Goal: Task Accomplishment & Management: Manage account settings

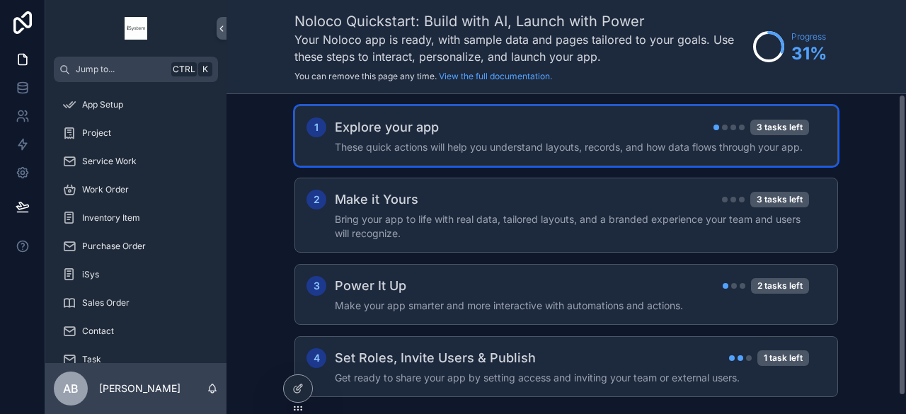
click at [504, 141] on h4 "These quick actions will help you understand layouts, records, and how data flo…" at bounding box center [572, 147] width 474 height 14
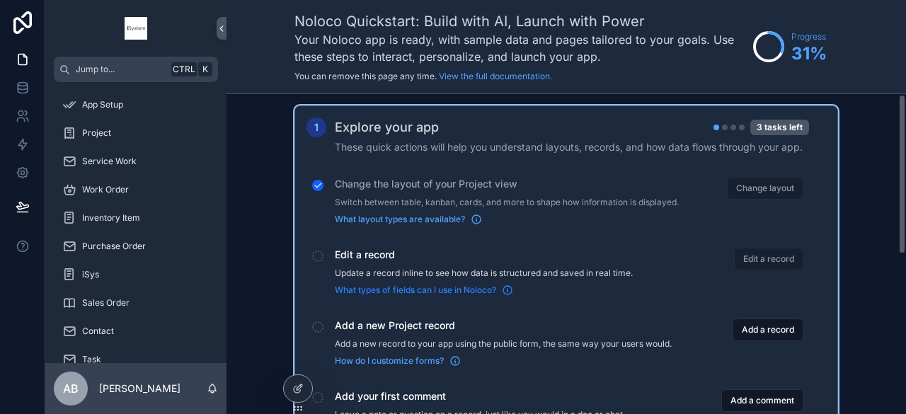
click at [448, 295] on span "What types of fields can I use in Noloco?" at bounding box center [415, 290] width 161 height 11
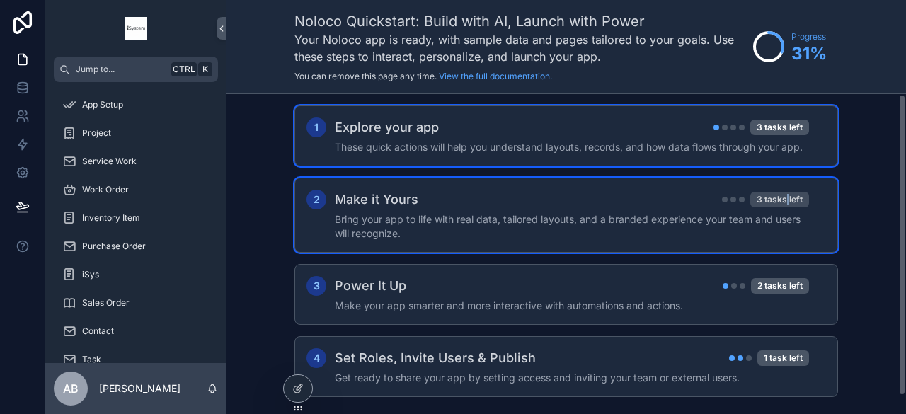
click at [789, 199] on div "3 tasks left" at bounding box center [779, 200] width 59 height 16
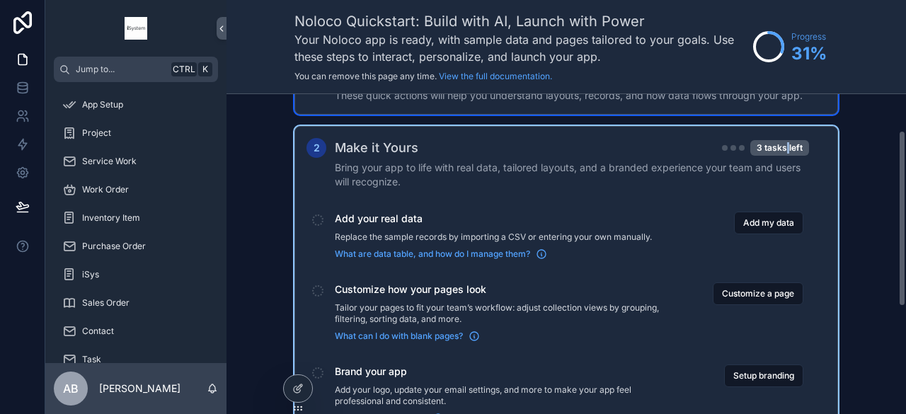
scroll to position [71, 0]
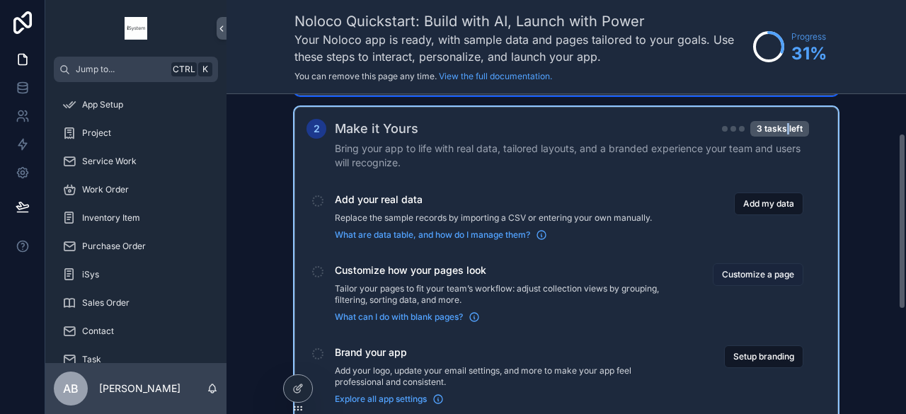
click at [763, 277] on button "Customize a page" at bounding box center [758, 274] width 91 height 23
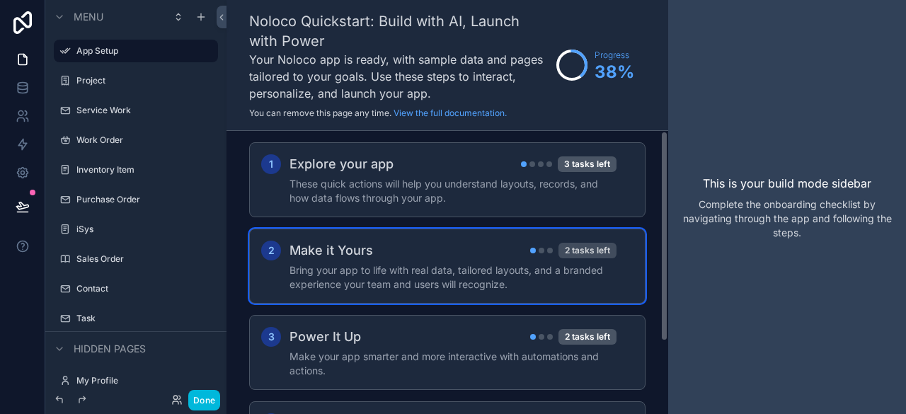
click at [593, 246] on div "2 tasks left" at bounding box center [588, 251] width 58 height 16
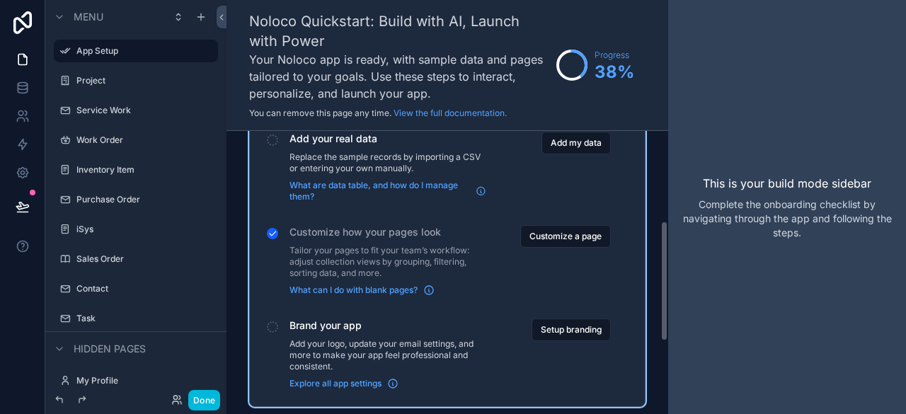
scroll to position [212, 0]
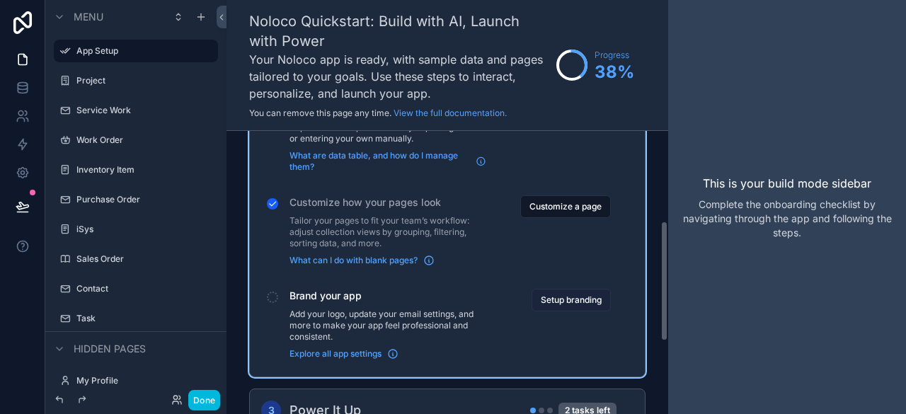
click at [549, 295] on button "Setup branding" at bounding box center [571, 300] width 79 height 23
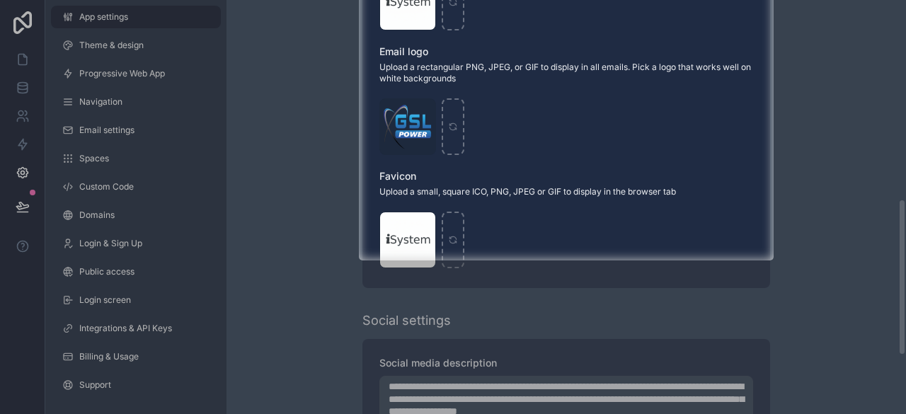
scroll to position [637, 0]
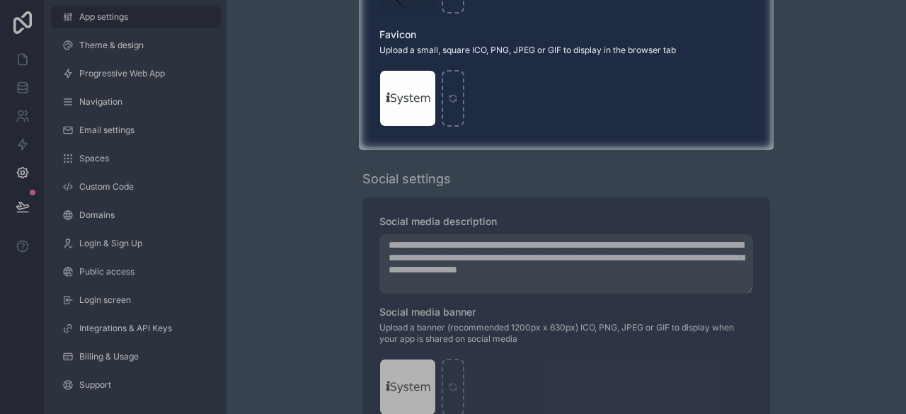
click at [796, 246] on div at bounding box center [453, 282] width 906 height 264
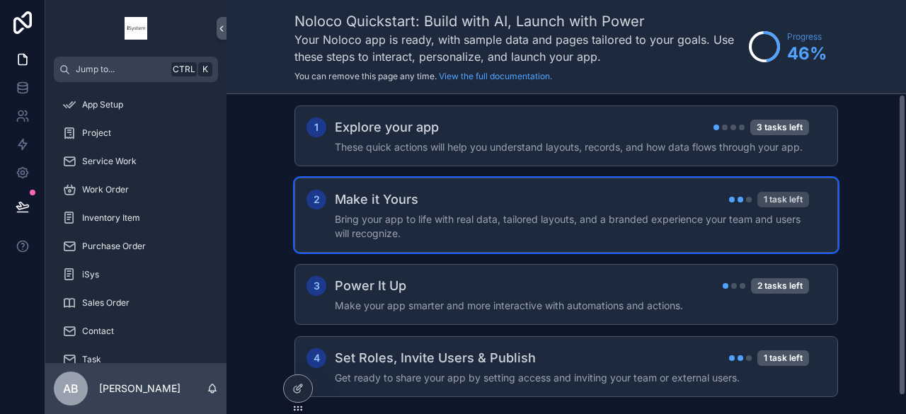
click at [782, 204] on div "1 task left" at bounding box center [783, 200] width 52 height 16
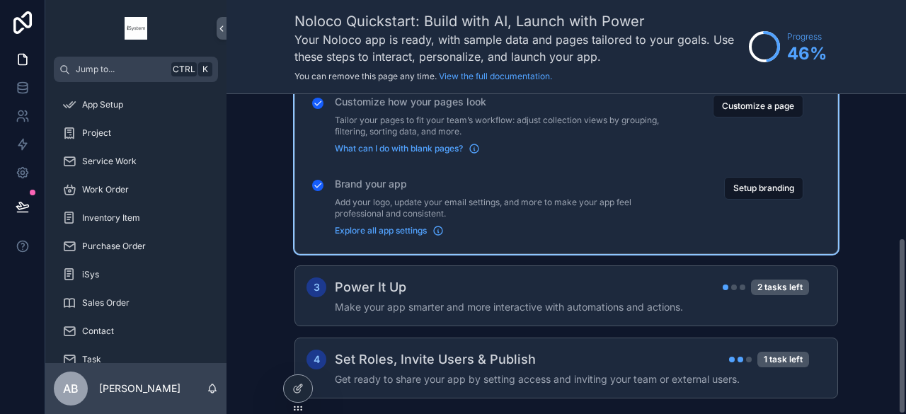
scroll to position [261, 0]
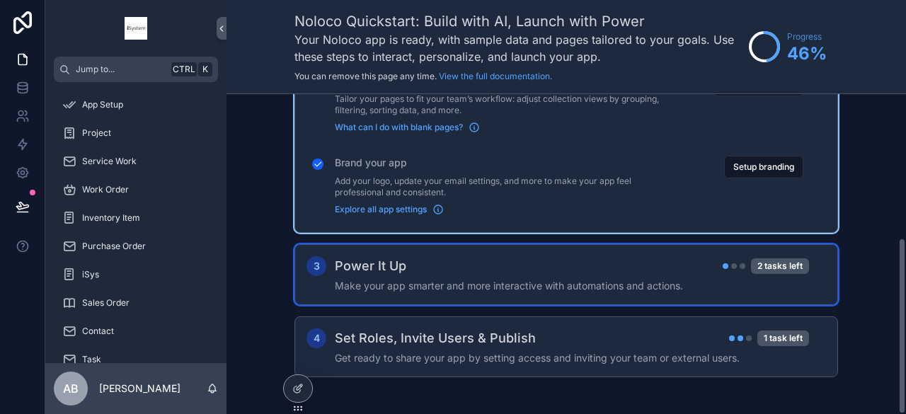
click at [456, 272] on div "Power It Up 2 tasks left" at bounding box center [572, 266] width 474 height 20
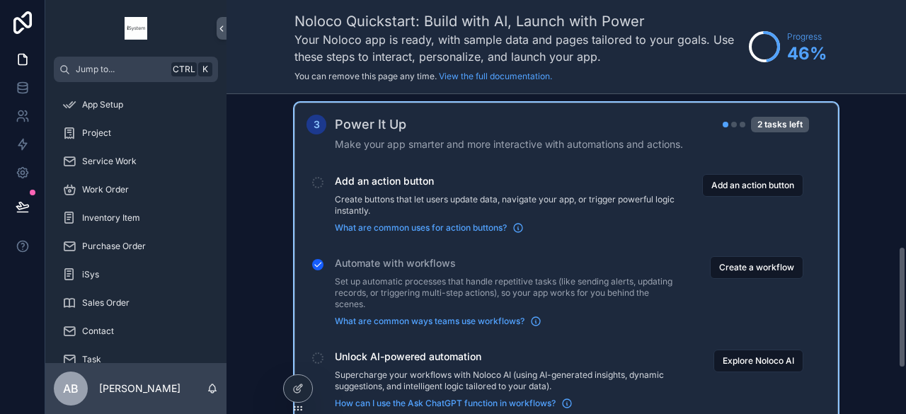
scroll to position [524, 0]
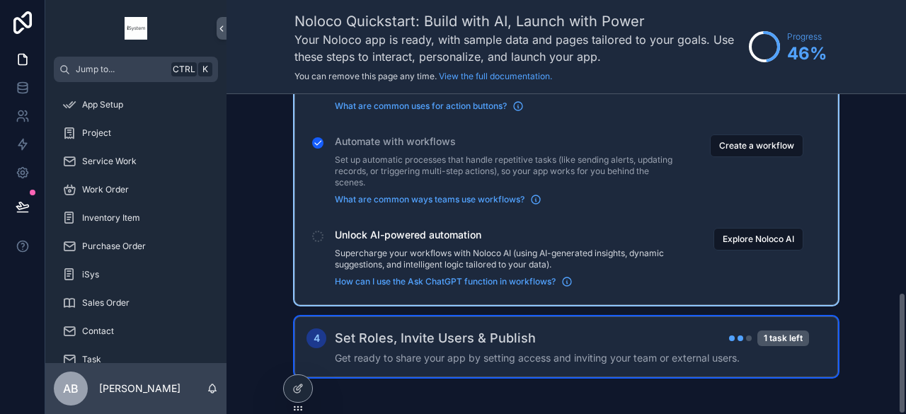
click at [507, 344] on h2 "Set Roles, Invite Users & Publish" at bounding box center [435, 338] width 201 height 20
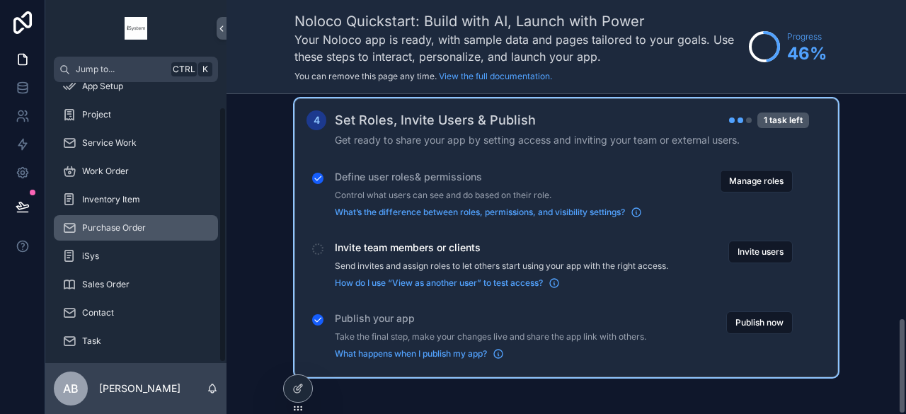
scroll to position [27, 0]
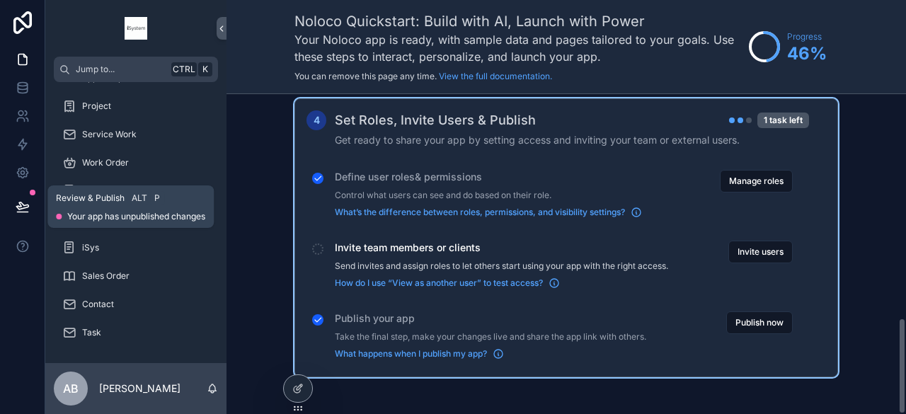
click at [28, 206] on icon at bounding box center [22, 205] width 12 height 7
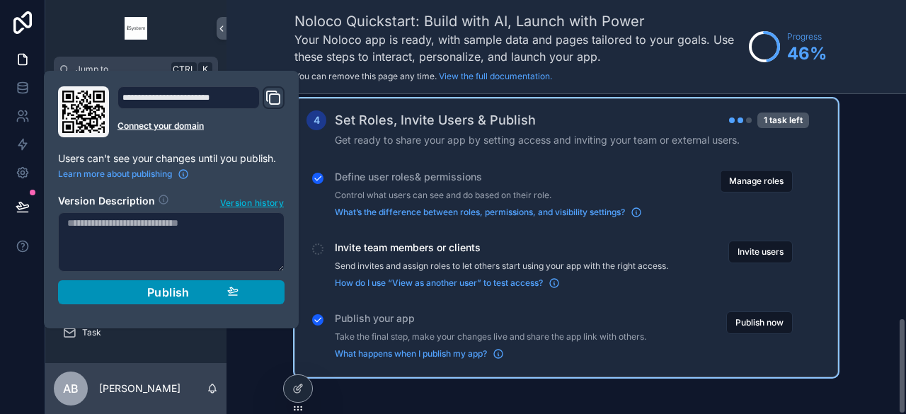
click at [178, 289] on span "Publish" at bounding box center [168, 292] width 42 height 14
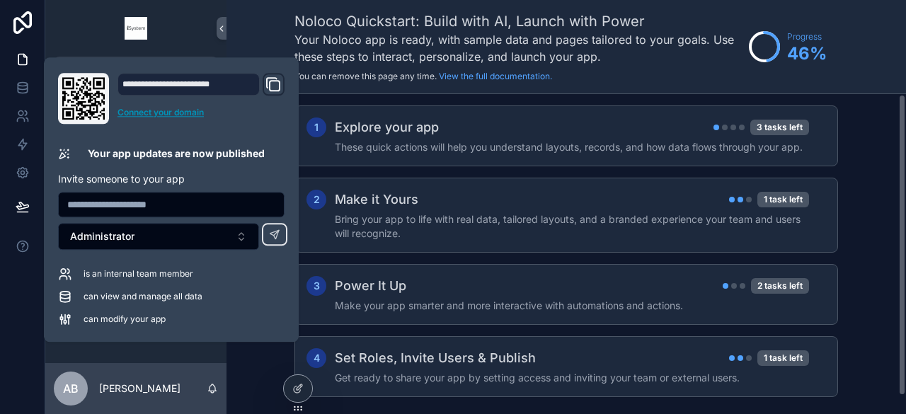
click at [186, 111] on link "Connect your domain" at bounding box center [201, 112] width 167 height 11
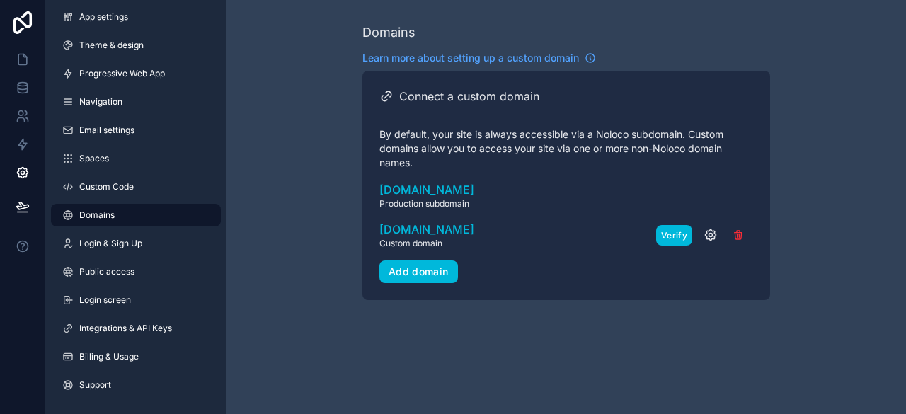
click at [663, 236] on button "Verify" at bounding box center [674, 235] width 36 height 21
click at [673, 236] on button "Verify" at bounding box center [674, 235] width 36 height 21
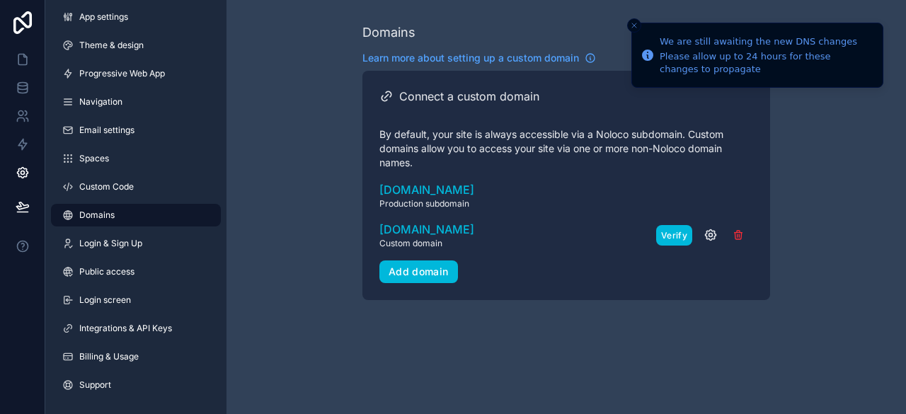
drag, startPoint x: 675, startPoint y: 239, endPoint x: 666, endPoint y: 236, distance: 9.9
click at [670, 237] on button "Verify" at bounding box center [674, 235] width 36 height 21
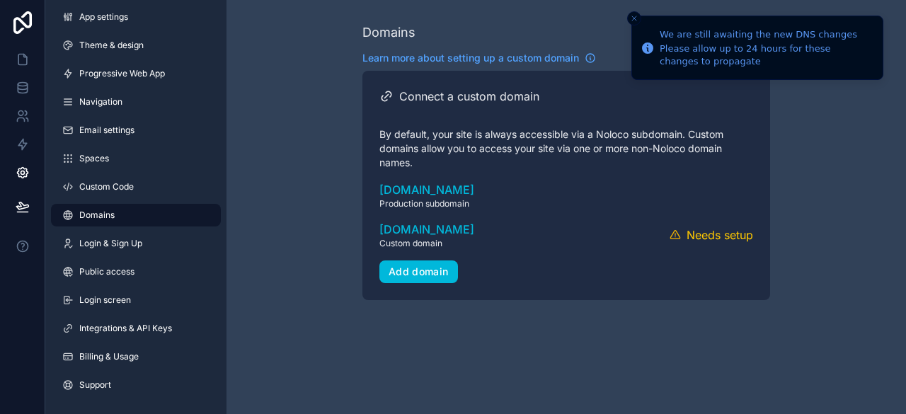
click at [634, 23] on icon "Close toast" at bounding box center [634, 18] width 8 height 8
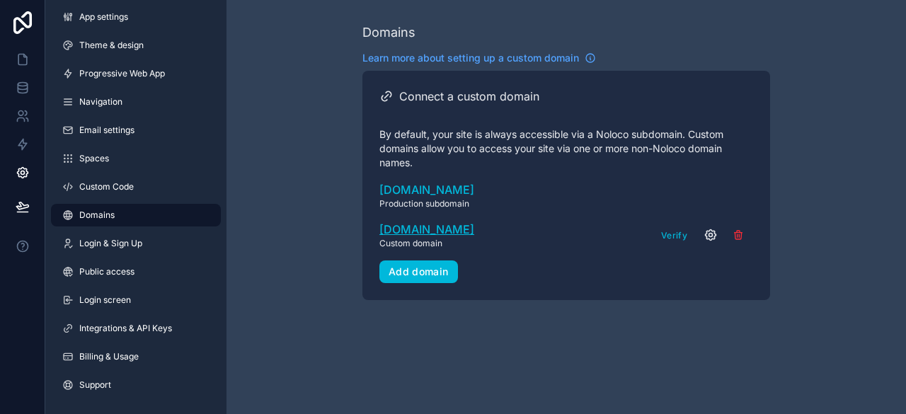
click at [409, 236] on span "[DOMAIN_NAME]" at bounding box center [426, 229] width 95 height 17
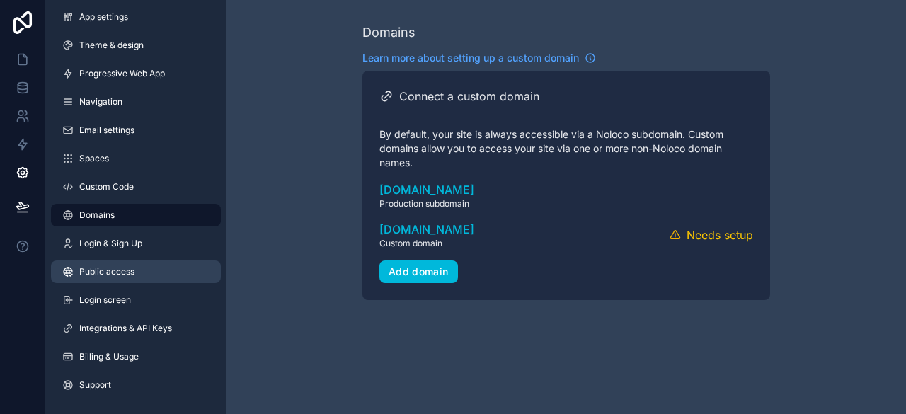
click at [160, 280] on link "Public access" at bounding box center [136, 272] width 170 height 23
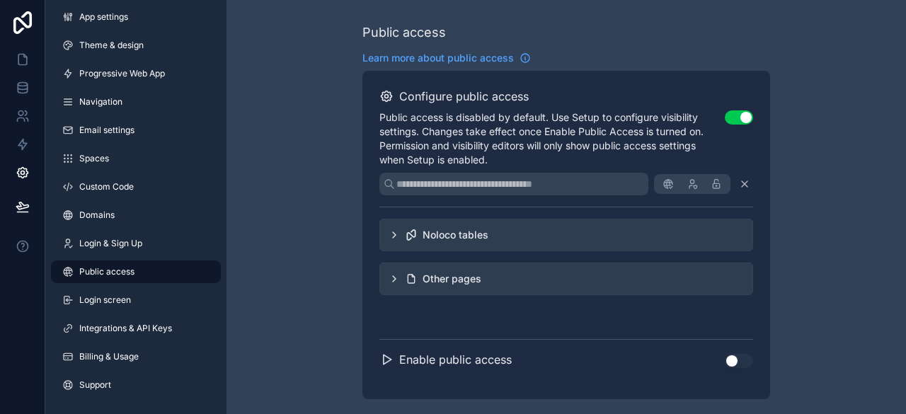
click at [393, 233] on icon "scrollable content" at bounding box center [394, 234] width 11 height 11
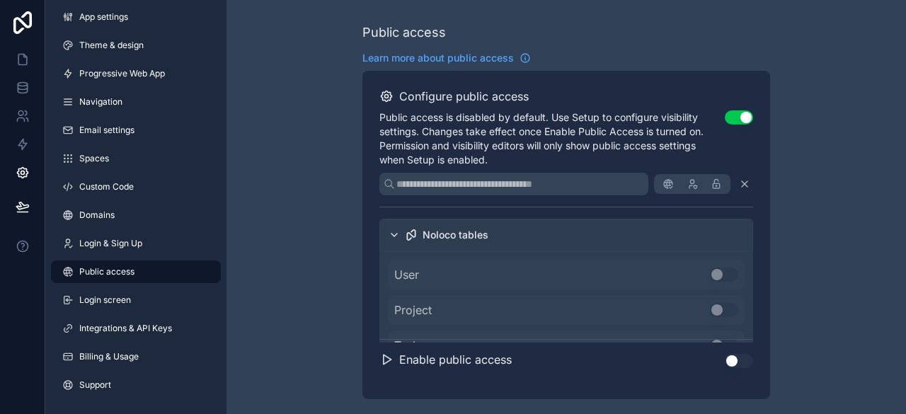
click at [394, 236] on icon "scrollable content" at bounding box center [394, 234] width 11 height 11
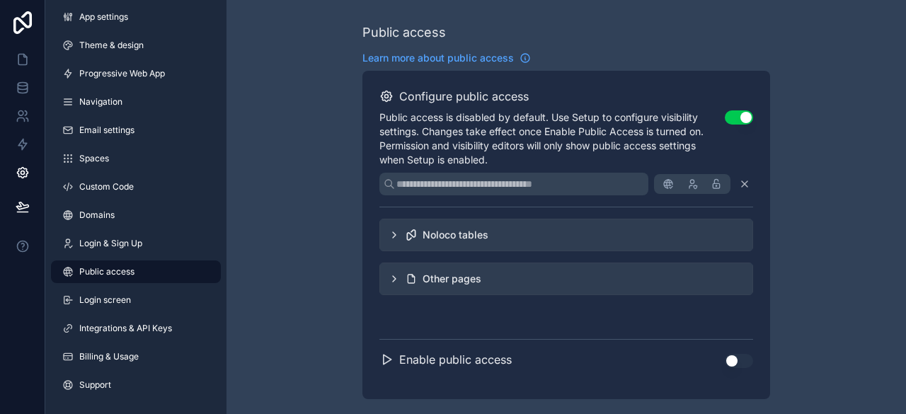
click at [392, 239] on icon "scrollable content" at bounding box center [394, 234] width 11 height 11
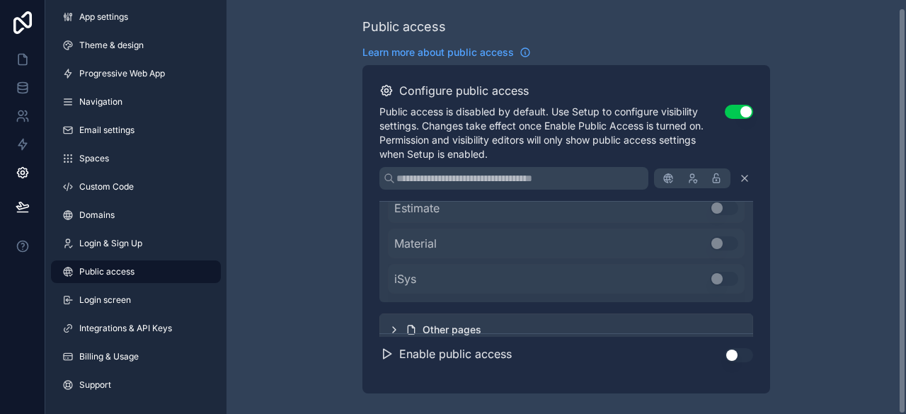
scroll to position [8, 0]
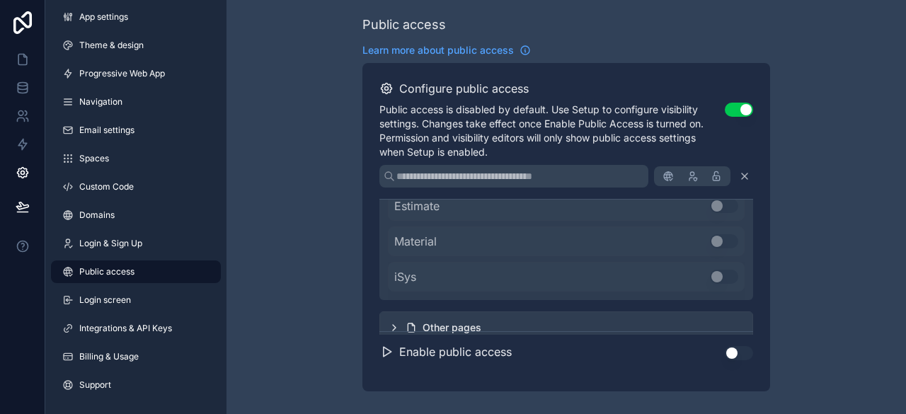
click at [616, 357] on div "Enable public access Use setting" at bounding box center [566, 358] width 374 height 31
click at [395, 322] on icon "scrollable content" at bounding box center [394, 327] width 11 height 11
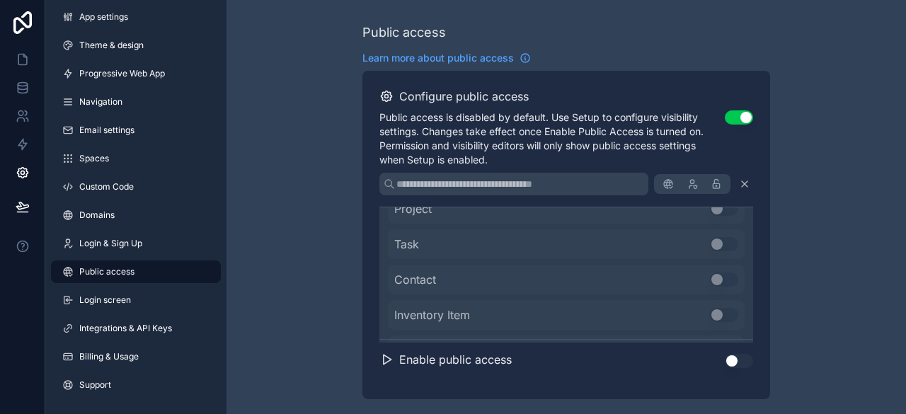
scroll to position [74, 0]
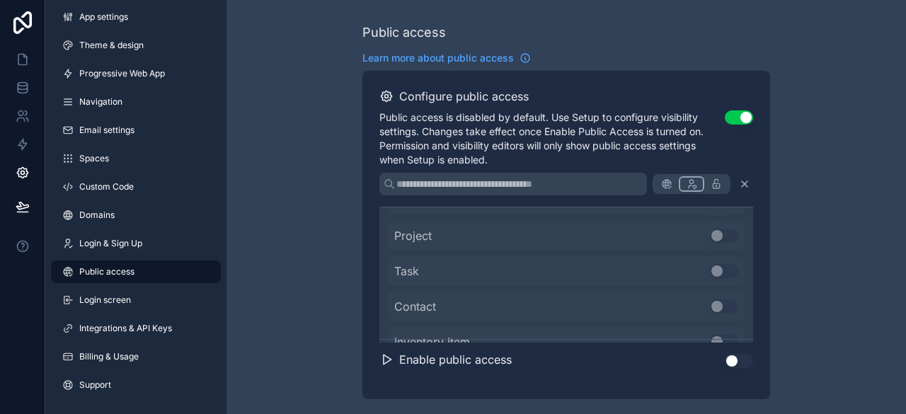
click at [688, 184] on icon "scrollable content" at bounding box center [691, 183] width 11 height 11
click at [686, 183] on icon "scrollable content" at bounding box center [691, 183] width 11 height 11
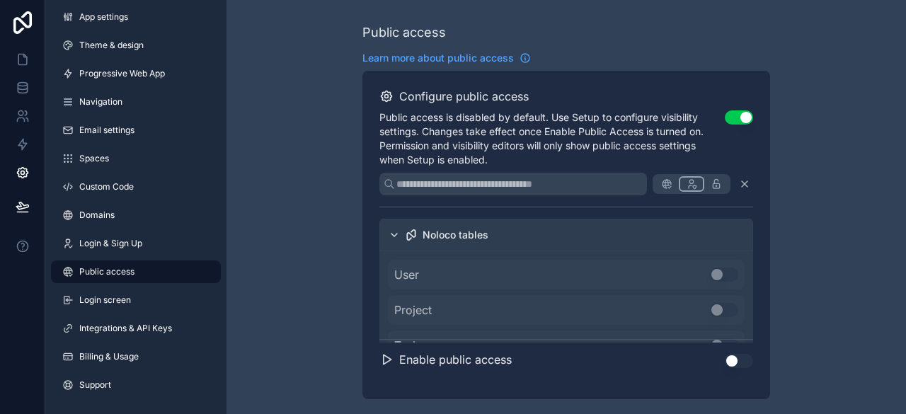
click at [669, 186] on icon "scrollable content" at bounding box center [666, 183] width 11 height 11
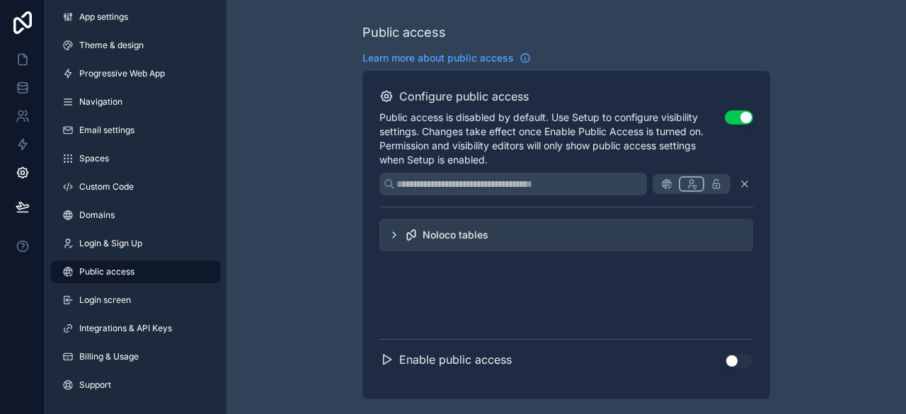
click at [689, 187] on icon "scrollable content" at bounding box center [691, 183] width 11 height 11
click at [396, 231] on icon "scrollable content" at bounding box center [394, 234] width 11 height 11
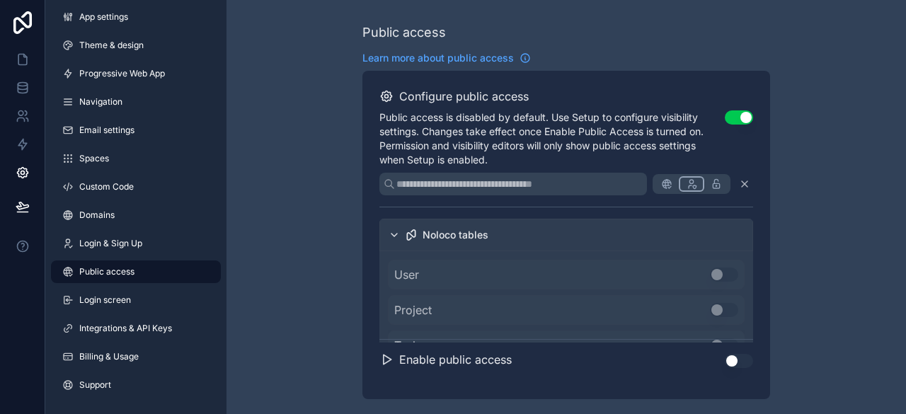
click at [668, 183] on icon "scrollable content" at bounding box center [667, 183] width 8 height 0
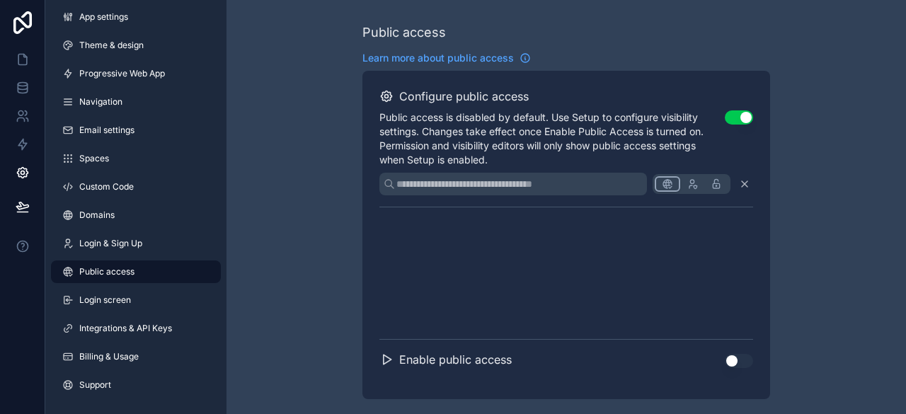
click at [538, 241] on div "scrollable content" at bounding box center [566, 274] width 374 height 135
click at [819, 243] on div "Public access Learn more about public access Configure public access Public acc…" at bounding box center [567, 211] width 680 height 422
click at [527, 59] on icon "scrollable content" at bounding box center [525, 57] width 11 height 11
click at [735, 115] on button "Use setting" at bounding box center [739, 117] width 28 height 14
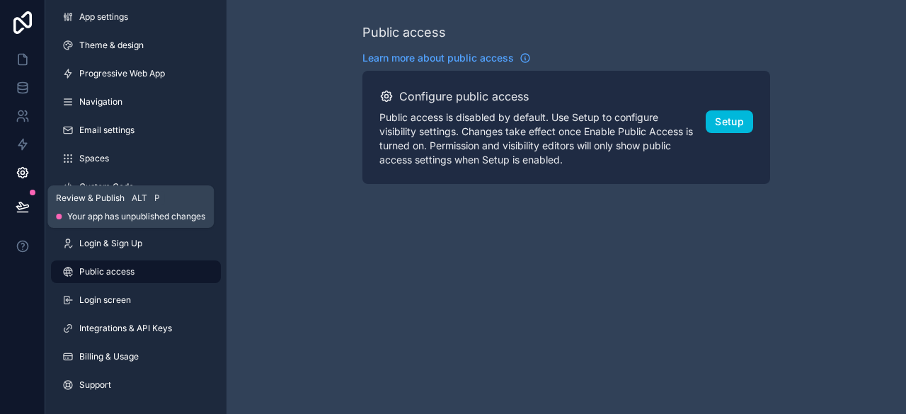
click at [21, 210] on icon at bounding box center [23, 207] width 14 height 14
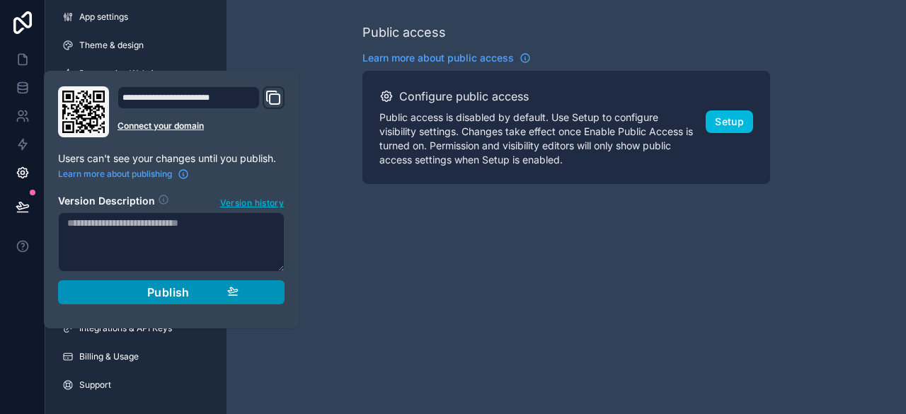
click at [194, 292] on div "Publish" at bounding box center [171, 292] width 135 height 14
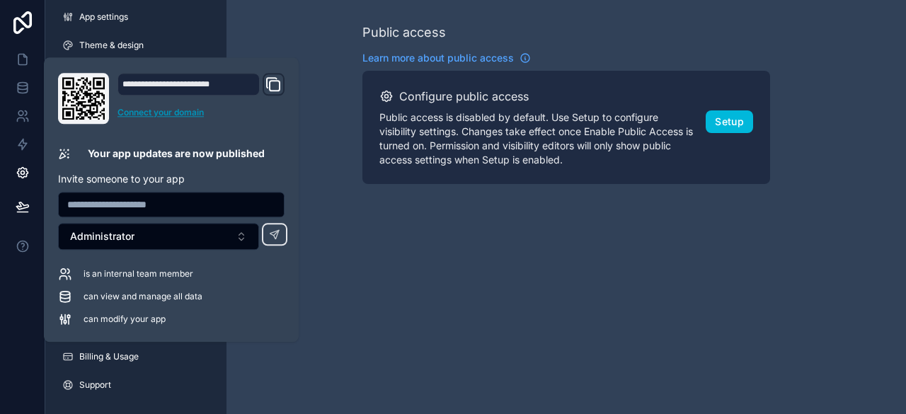
click at [195, 114] on link "Connect your domain" at bounding box center [201, 112] width 167 height 11
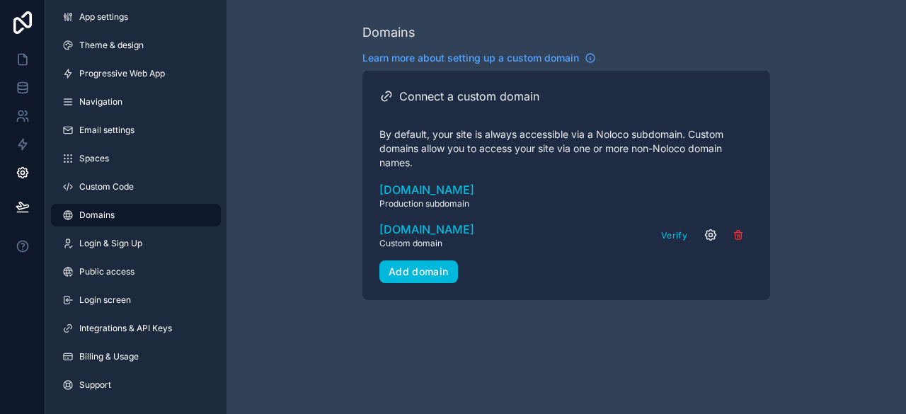
click at [706, 239] on icon "scrollable content" at bounding box center [711, 235] width 11 height 11
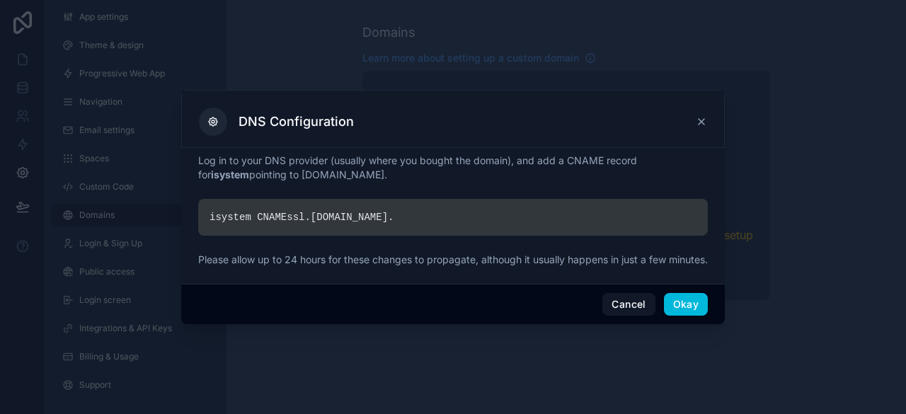
click at [390, 200] on div "isystem CNAME ssl. noloco.co ." at bounding box center [453, 217] width 510 height 37
click at [391, 205] on div "isystem CNAME ssl. noloco.co ." at bounding box center [453, 217] width 510 height 37
click at [706, 118] on icon at bounding box center [701, 121] width 11 height 11
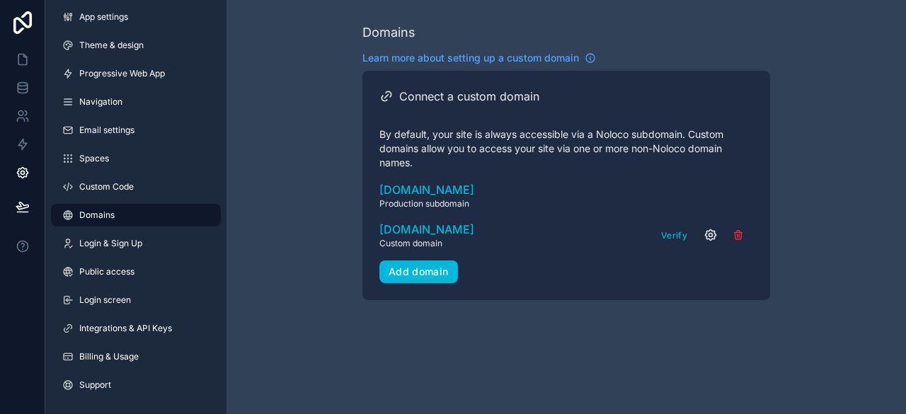
click at [711, 239] on icon "scrollable content" at bounding box center [711, 235] width 14 height 14
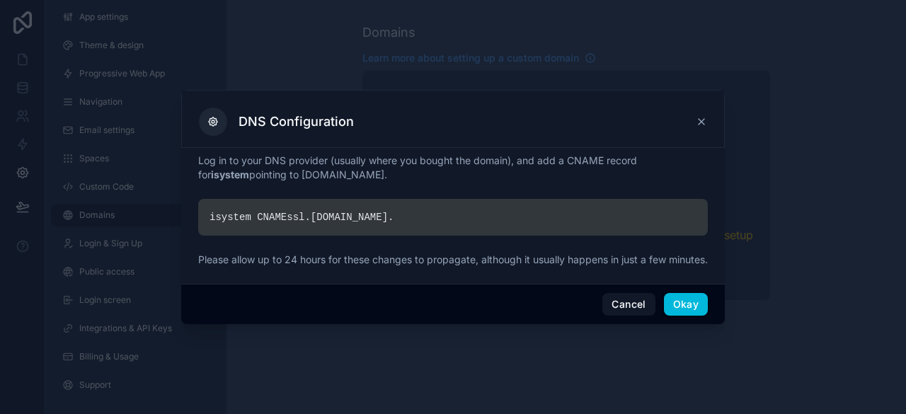
click at [423, 211] on div "isystem CNAME ssl. noloco.co ." at bounding box center [453, 217] width 510 height 37
click at [424, 210] on div "isystem CNAME ssl. noloco.co ." at bounding box center [453, 217] width 510 height 37
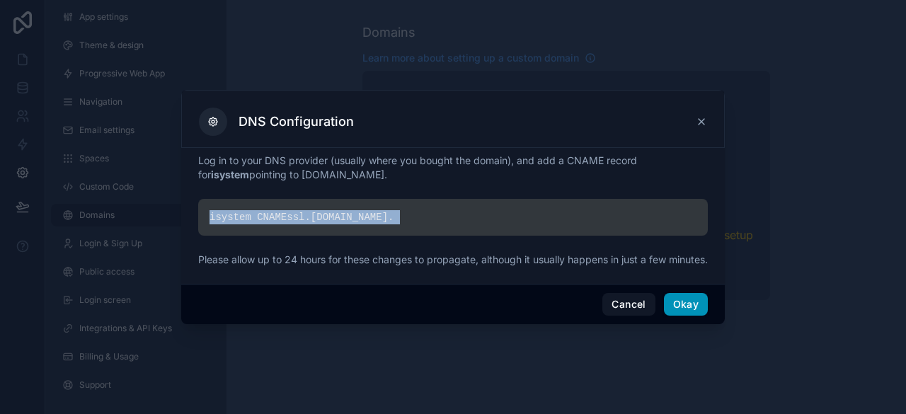
click at [685, 315] on button "Okay" at bounding box center [686, 304] width 44 height 23
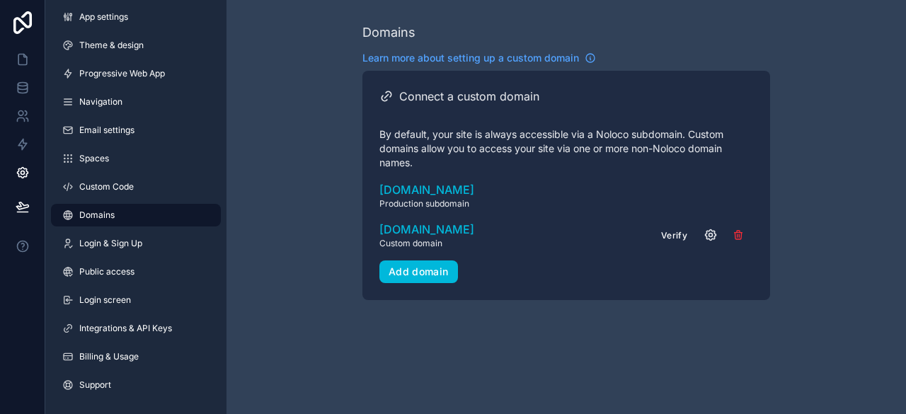
click at [688, 240] on button "Verify" at bounding box center [674, 235] width 36 height 21
click at [680, 241] on button "Verify" at bounding box center [674, 235] width 36 height 21
click at [668, 233] on button "Verify" at bounding box center [674, 235] width 36 height 21
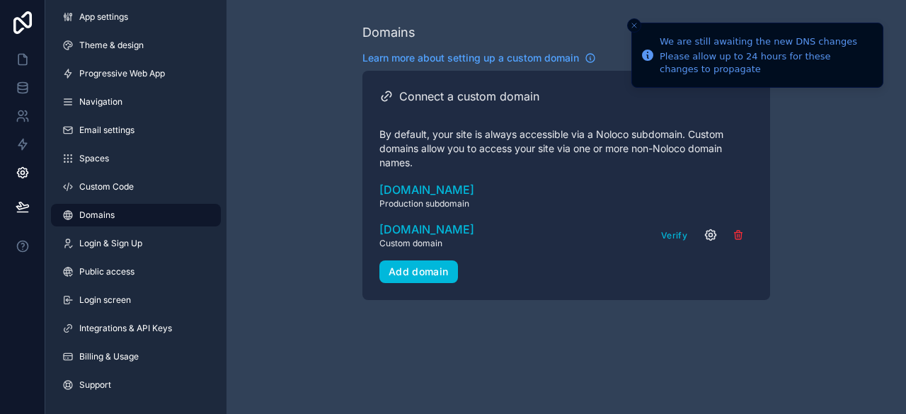
click at [711, 234] on icon "scrollable content" at bounding box center [711, 235] width 14 height 14
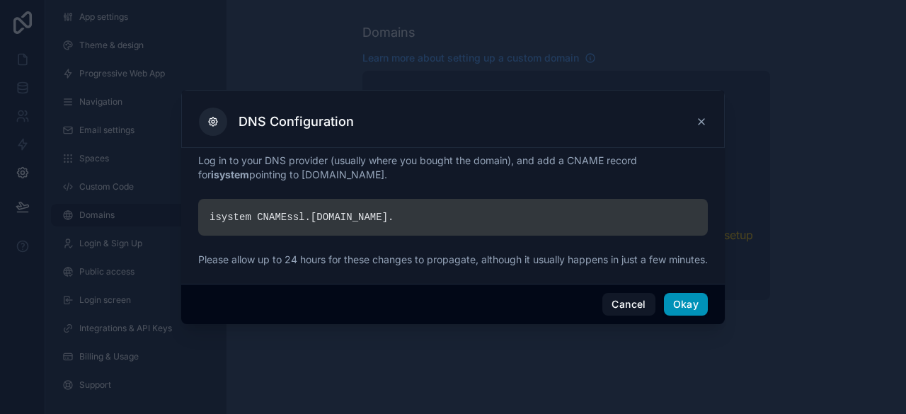
click at [707, 316] on button "Okay" at bounding box center [686, 304] width 44 height 23
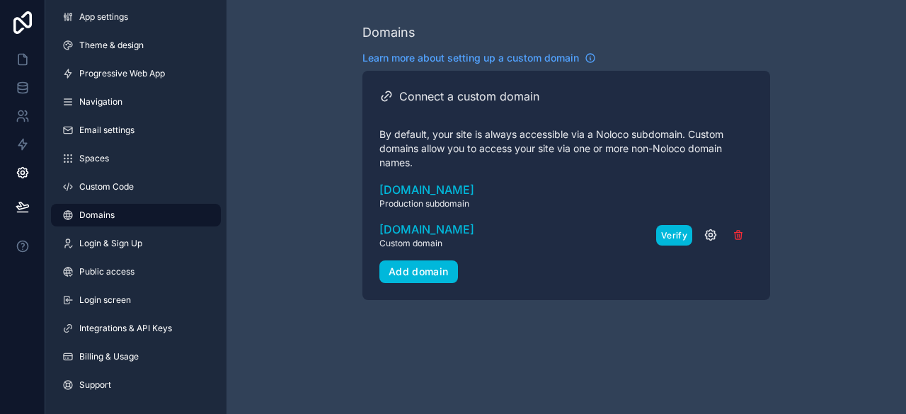
click at [680, 234] on button "Verify" at bounding box center [674, 235] width 36 height 21
click at [736, 236] on icon "scrollable content" at bounding box center [738, 236] width 6 height 6
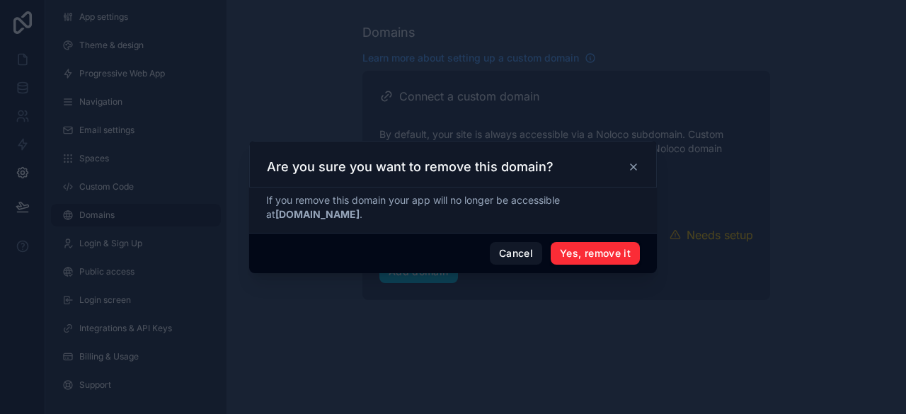
click at [613, 256] on button "Yes, remove it" at bounding box center [595, 253] width 89 height 23
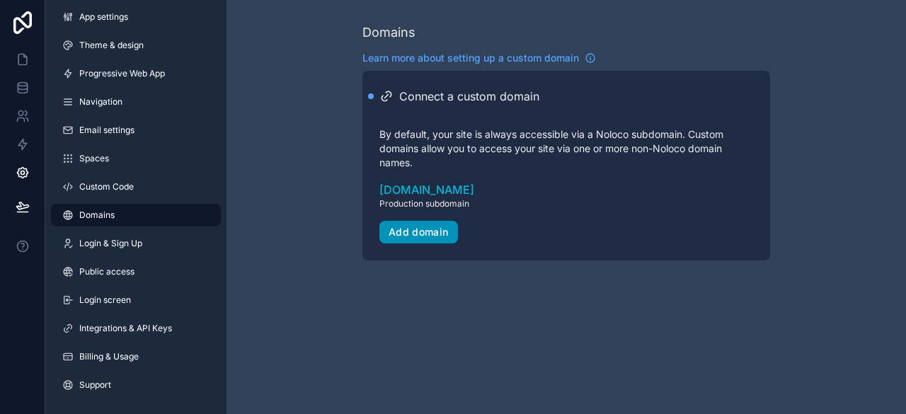
click at [437, 234] on div "Add domain" at bounding box center [419, 232] width 60 height 13
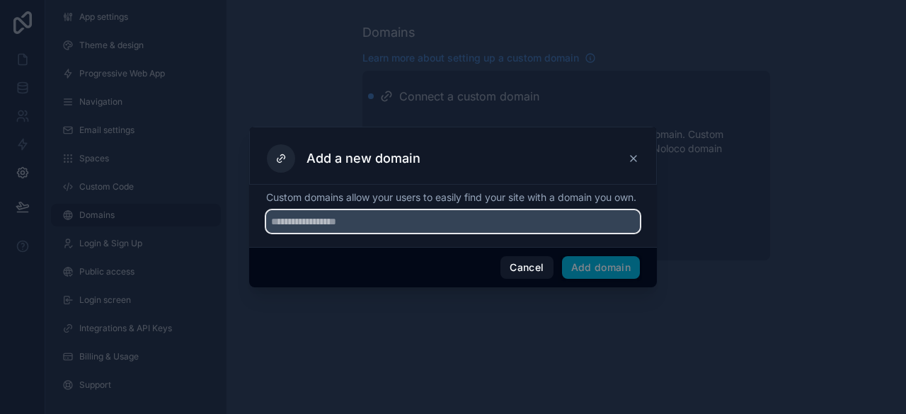
click at [440, 231] on input "text" at bounding box center [453, 221] width 374 height 23
type input "**********"
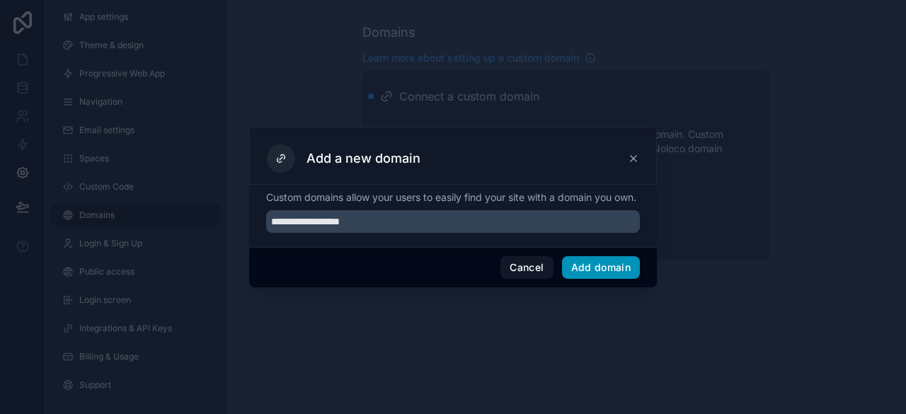
click at [607, 278] on button "Add domain" at bounding box center [601, 267] width 79 height 23
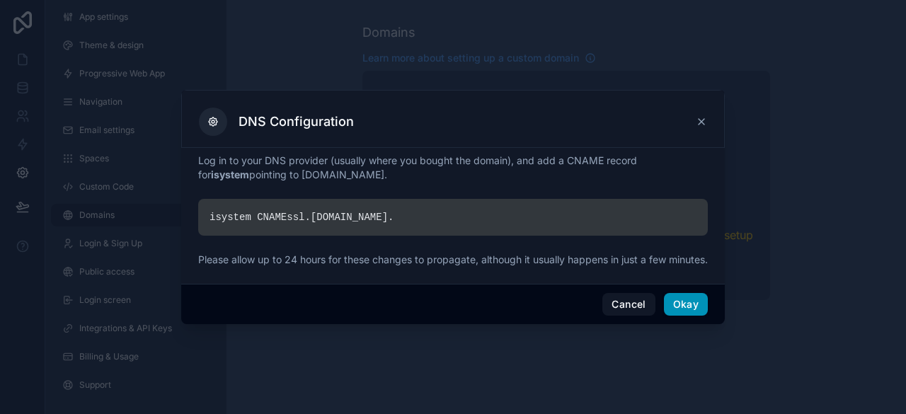
click at [698, 304] on button "Okay" at bounding box center [686, 304] width 44 height 23
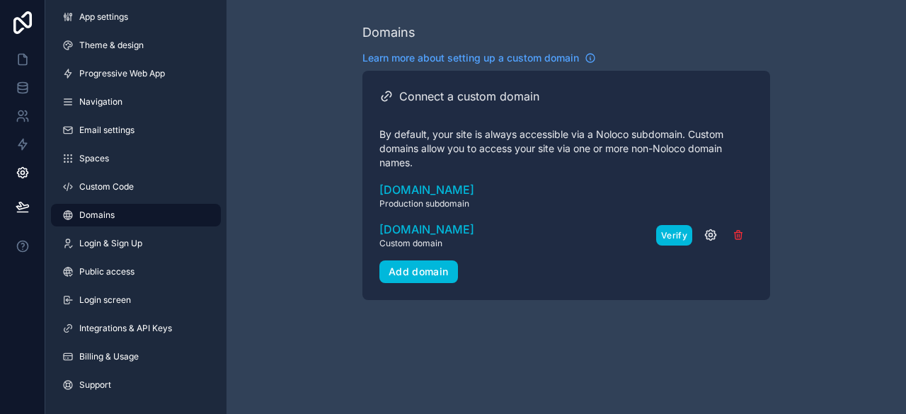
click at [680, 236] on button "Verify" at bounding box center [674, 235] width 36 height 21
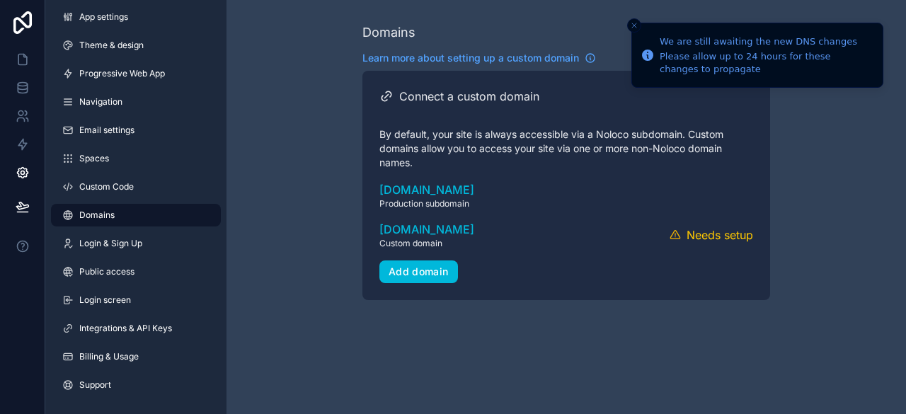
click at [303, 263] on div "Domains Learn more about setting up a custom domain Connect a custom domain By …" at bounding box center [567, 161] width 680 height 323
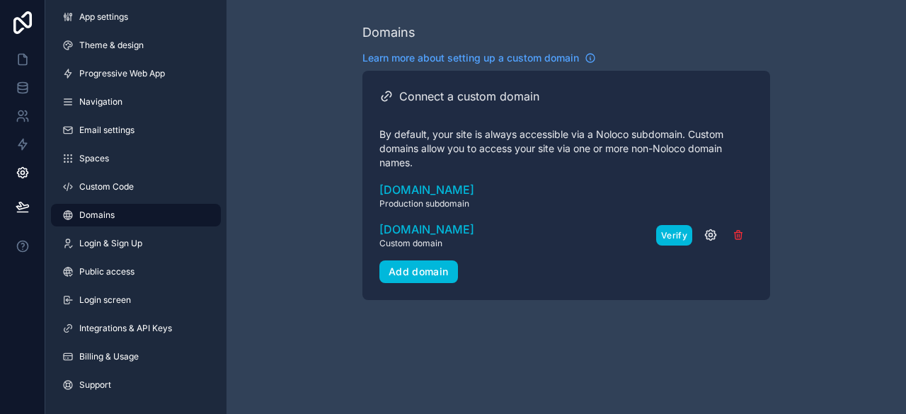
click at [680, 237] on button "Verify" at bounding box center [674, 235] width 36 height 21
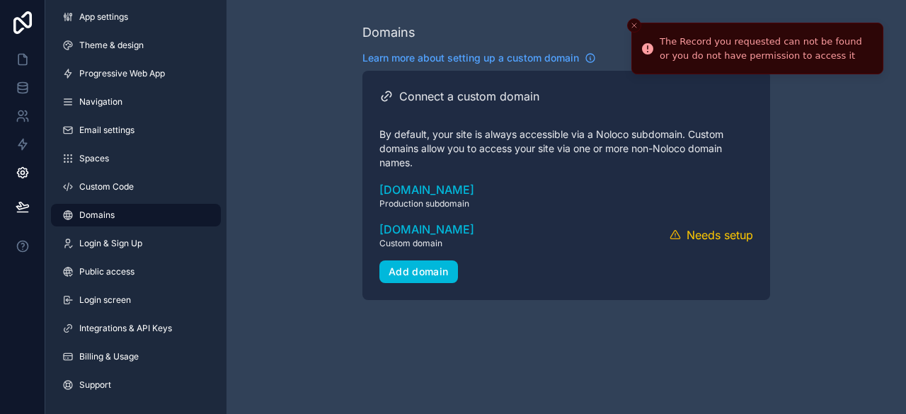
click at [839, 130] on div "Domains Learn more about setting up a custom domain Connect a custom domain By …" at bounding box center [567, 161] width 680 height 323
click at [641, 26] on button "Close toast" at bounding box center [634, 25] width 14 height 14
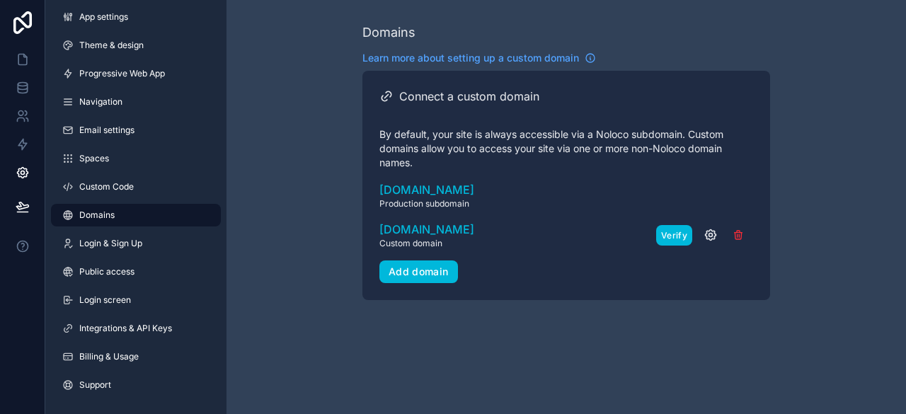
click at [670, 241] on button "Verify" at bounding box center [674, 235] width 36 height 21
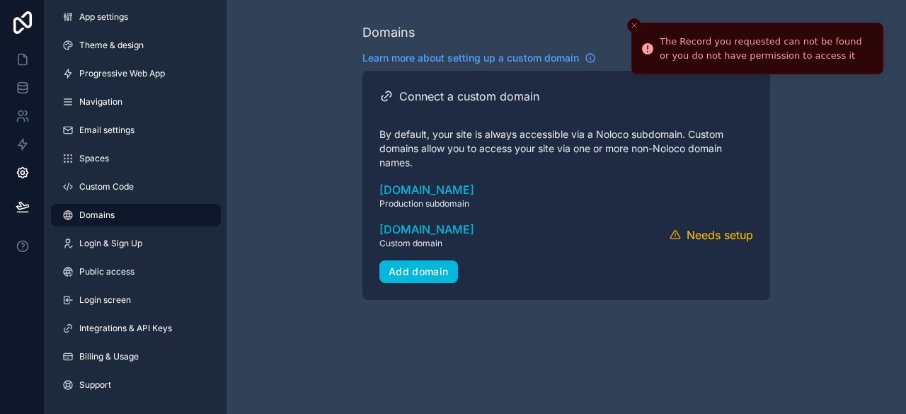
click at [850, 94] on div "Domains Learn more about setting up a custom domain Connect a custom domain By …" at bounding box center [567, 161] width 680 height 323
click at [640, 25] on button "Close toast" at bounding box center [634, 25] width 14 height 14
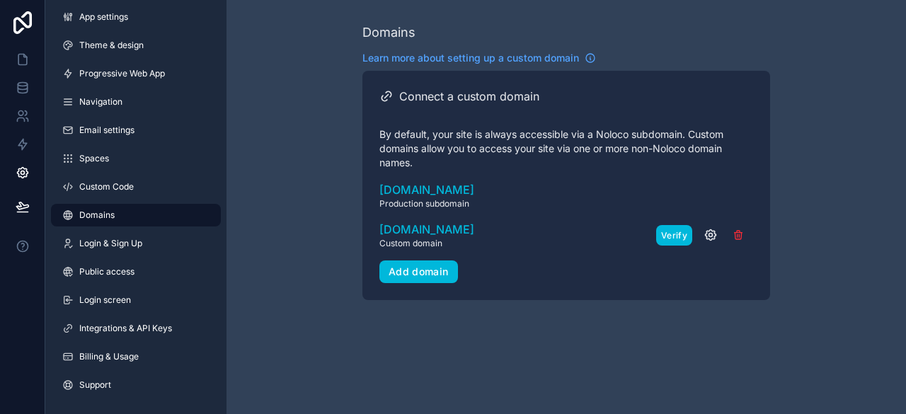
click at [683, 238] on button "Verify" at bounding box center [674, 235] width 36 height 21
click at [671, 239] on button "Verify" at bounding box center [674, 235] width 36 height 21
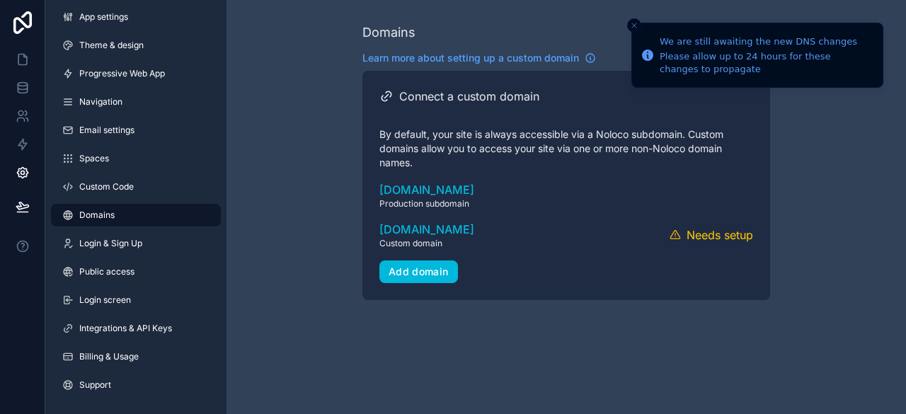
click at [614, 316] on div "Domains Learn more about setting up a custom domain Connect a custom domain By …" at bounding box center [566, 173] width 408 height 300
